Goal: Task Accomplishment & Management: Manage account settings

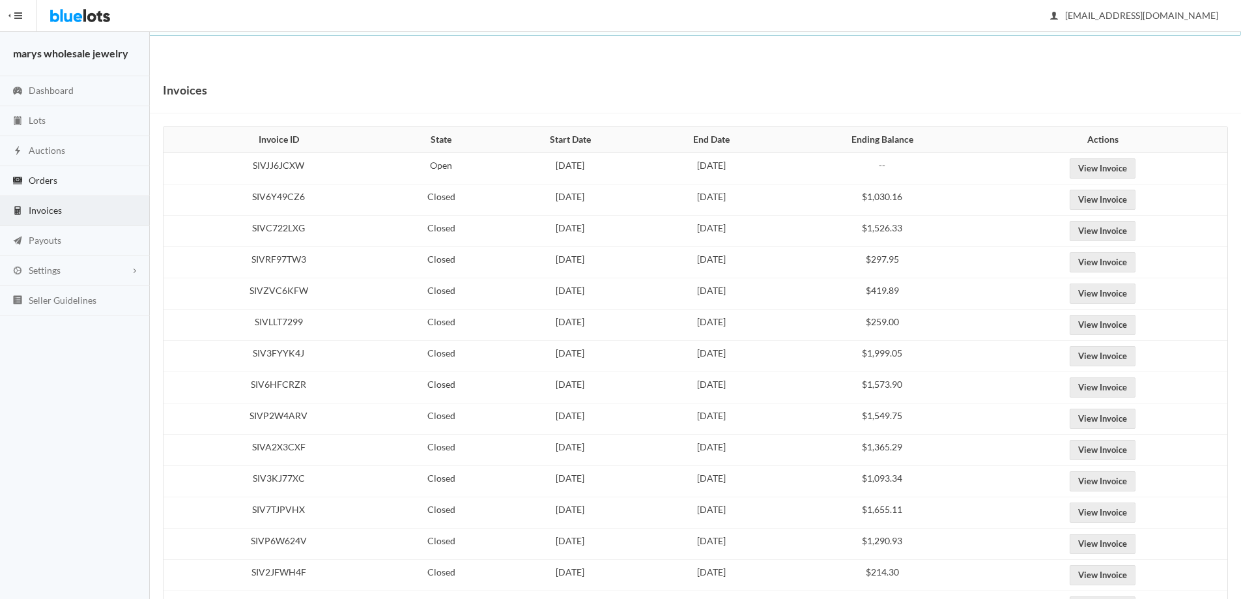
click at [61, 175] on link "Orders" at bounding box center [75, 181] width 150 height 30
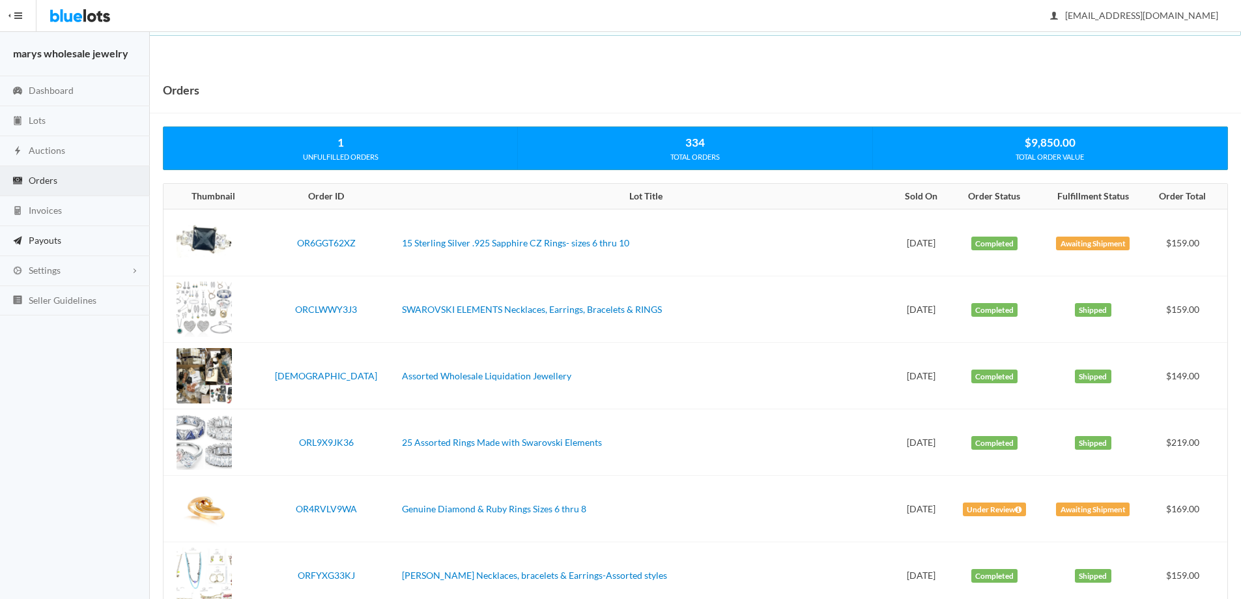
click at [58, 240] on span "Payouts" at bounding box center [45, 240] width 33 height 11
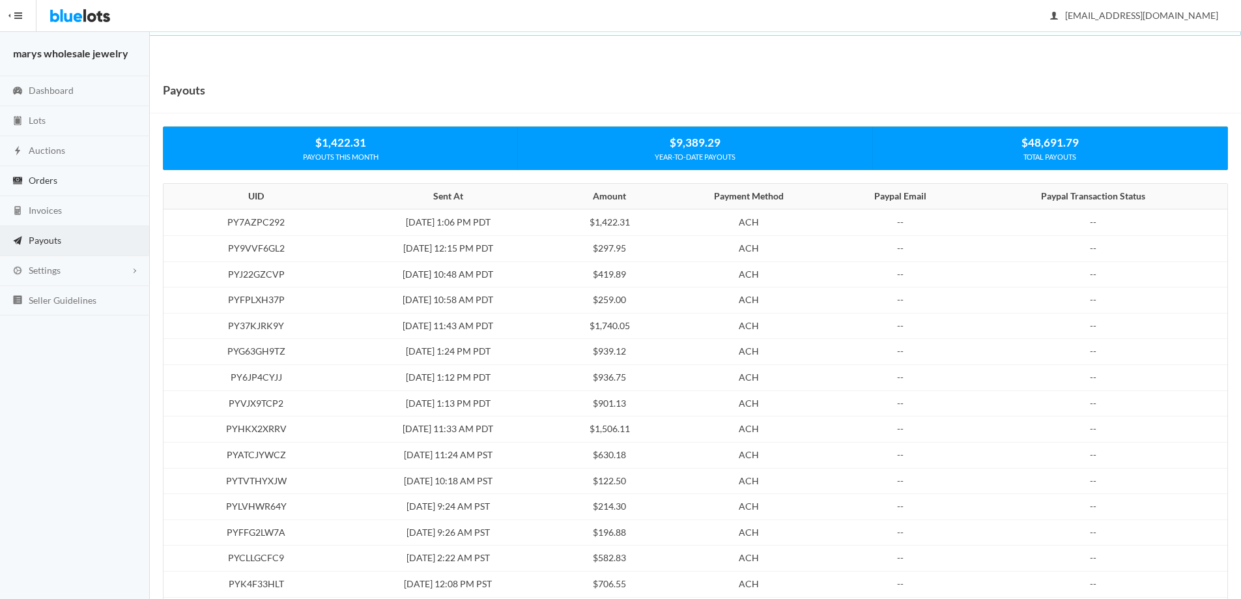
click at [70, 177] on link "Orders" at bounding box center [75, 181] width 150 height 30
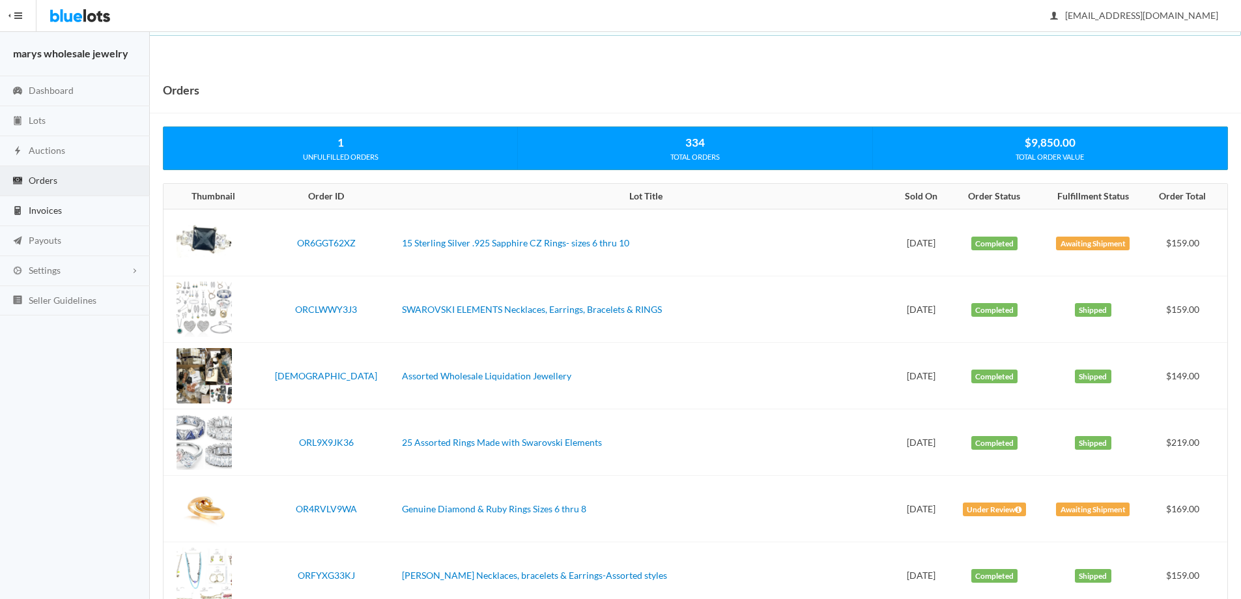
click at [38, 214] on span "Invoices" at bounding box center [45, 210] width 33 height 11
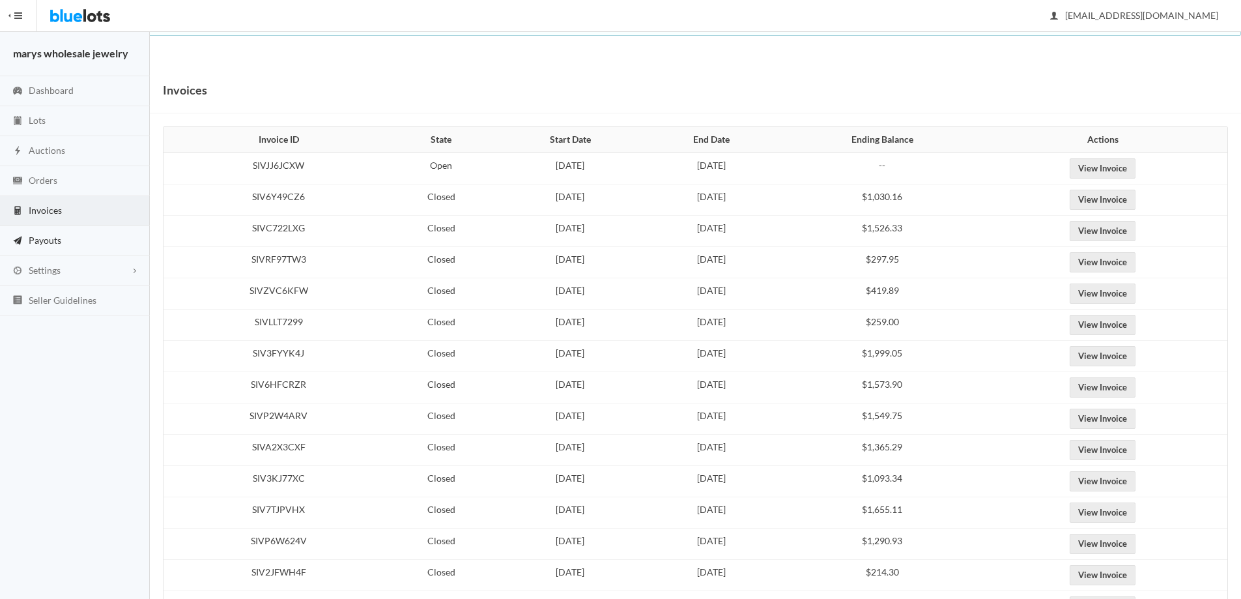
click at [49, 241] on span "Payouts" at bounding box center [45, 240] width 33 height 11
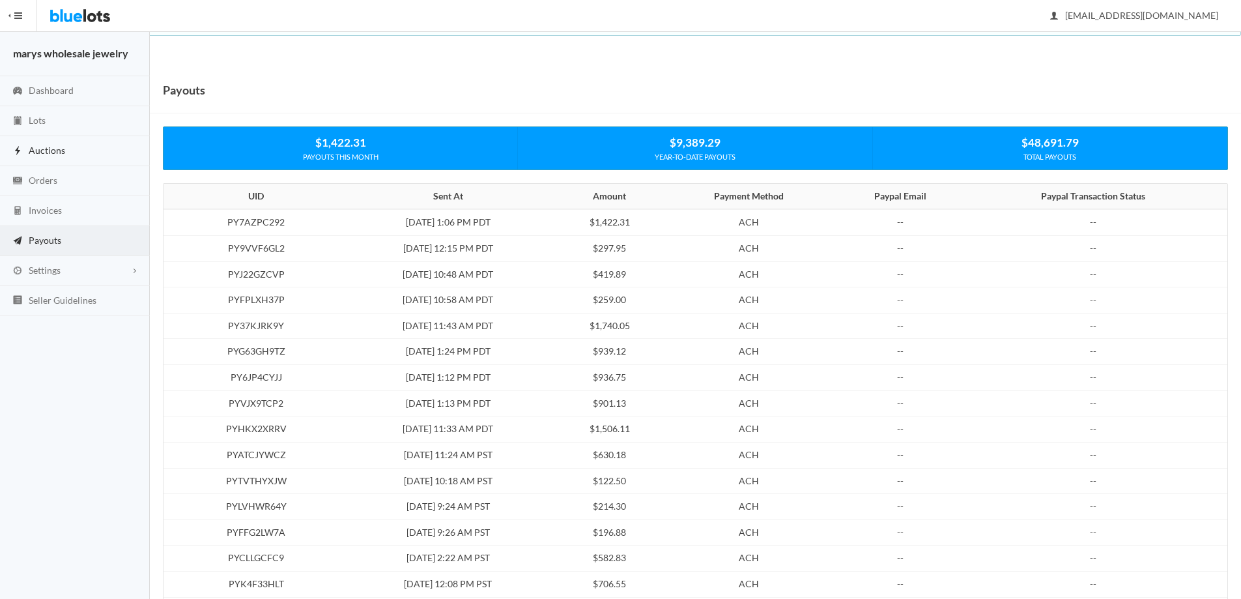
click at [54, 147] on span "Auctions" at bounding box center [47, 150] width 36 height 11
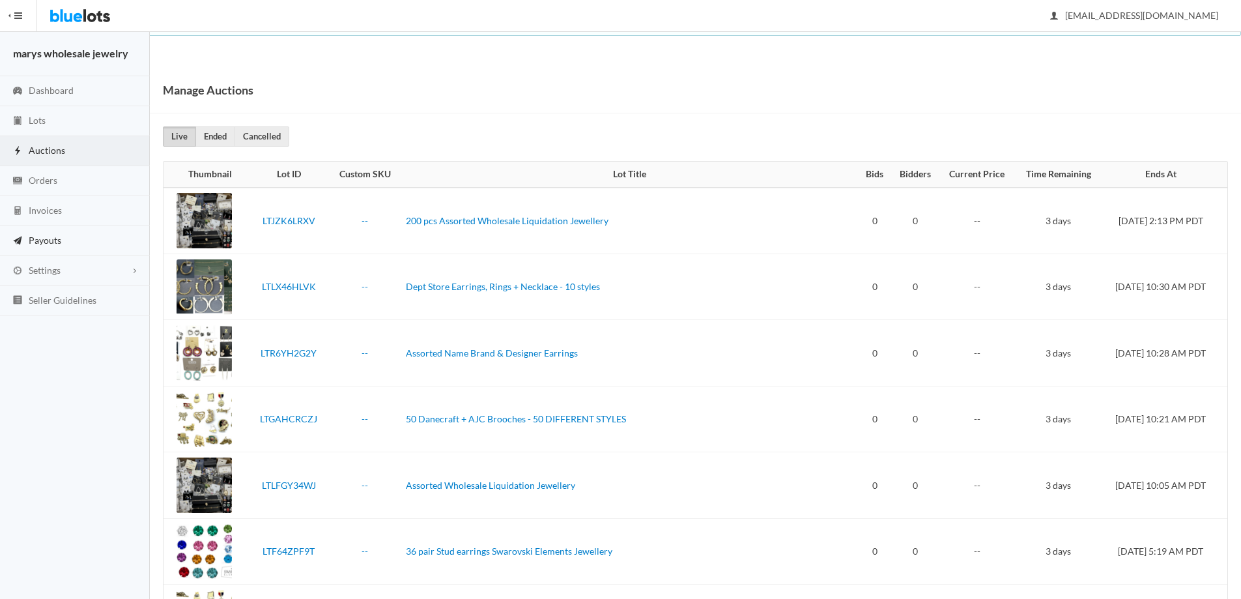
click at [44, 235] on span "Payouts" at bounding box center [45, 240] width 33 height 11
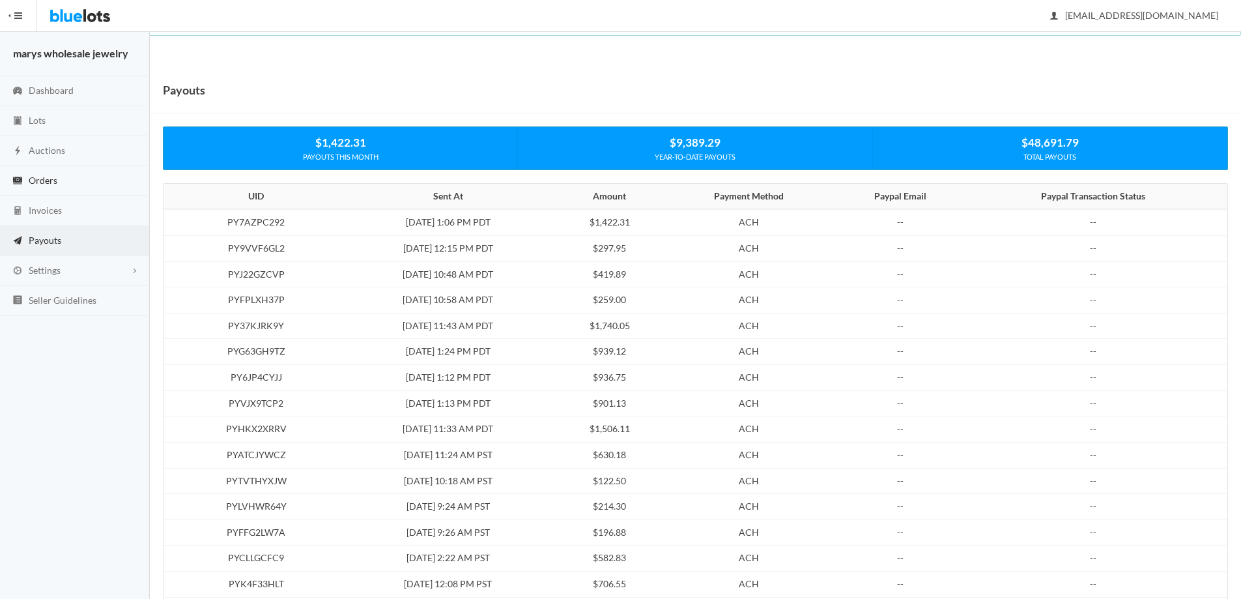
click at [49, 183] on span "Orders" at bounding box center [43, 180] width 29 height 11
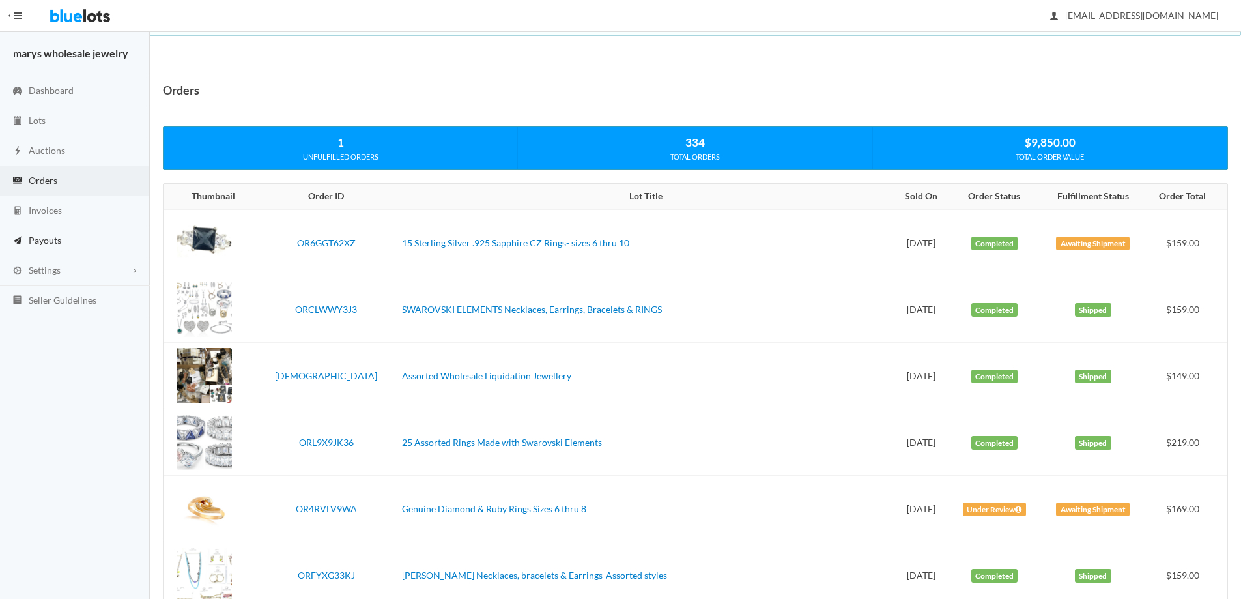
click at [45, 242] on span "Payouts" at bounding box center [45, 240] width 33 height 11
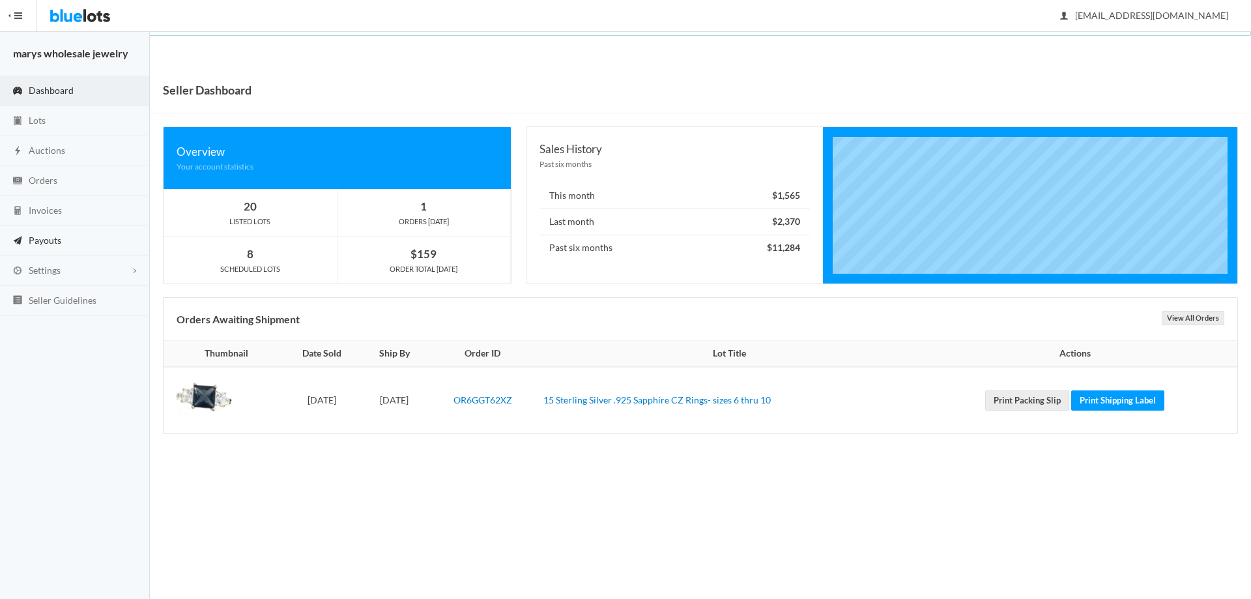
click at [48, 235] on span "Payouts" at bounding box center [45, 240] width 33 height 11
click at [37, 238] on span "Payouts" at bounding box center [45, 240] width 33 height 11
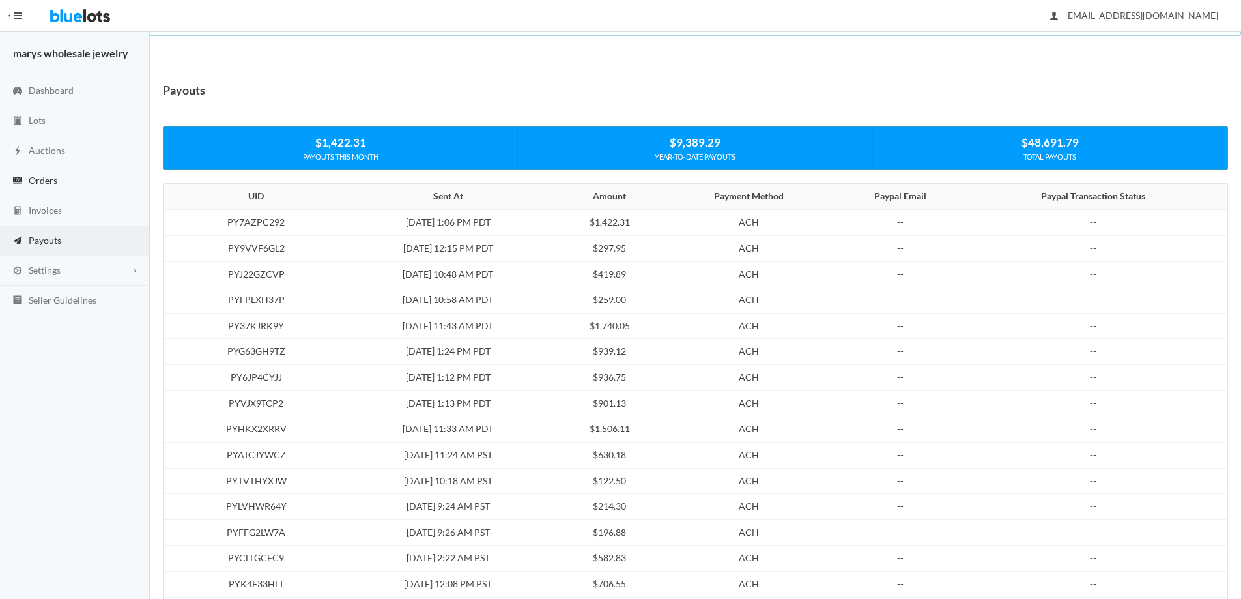
click at [48, 180] on span "Orders" at bounding box center [43, 180] width 29 height 11
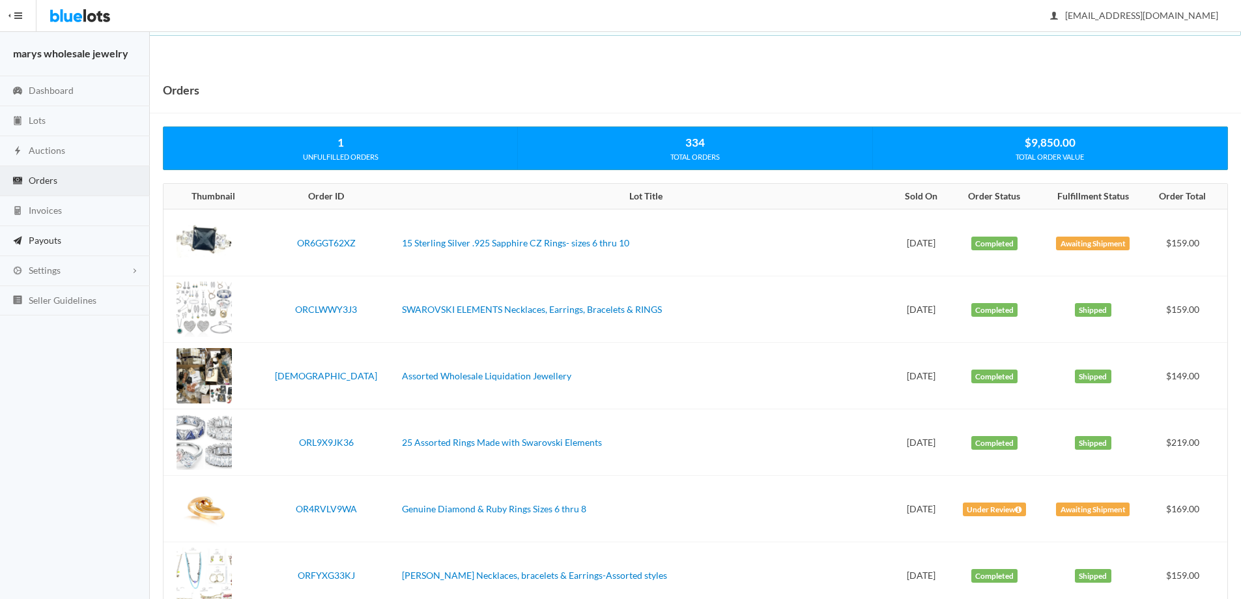
click at [78, 238] on link "Payouts" at bounding box center [75, 241] width 150 height 30
